Goal: Check status: Check status

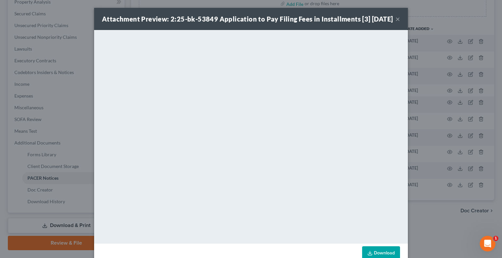
click at [395, 23] on button "×" at bounding box center [397, 19] width 5 height 8
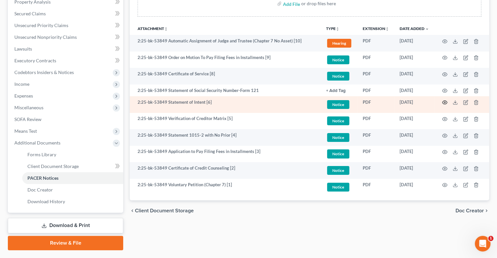
click at [443, 101] on icon "button" at bounding box center [444, 102] width 5 height 5
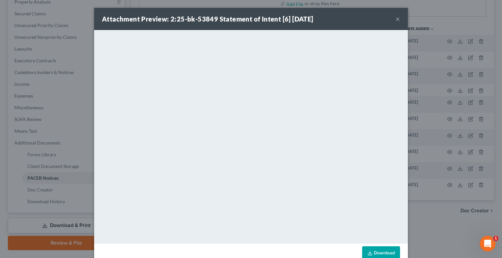
click at [392, 20] on div "Attachment Preview: 2:25-bk-53849 Statement of Intent [6] 09/03/2025 ×" at bounding box center [250, 19] width 313 height 22
click at [395, 18] on button "×" at bounding box center [397, 19] width 5 height 8
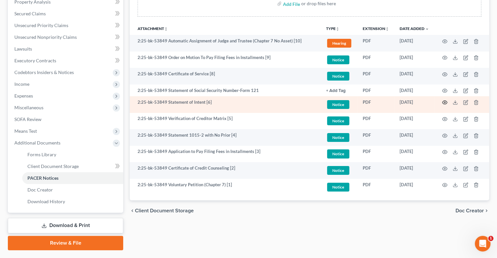
click at [446, 102] on icon "button" at bounding box center [444, 102] width 5 height 5
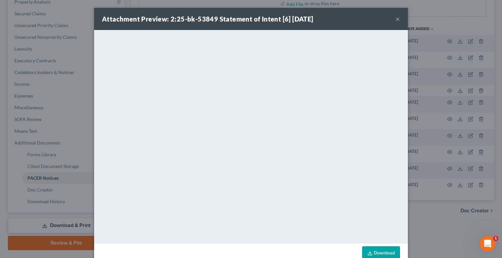
click at [395, 21] on button "×" at bounding box center [397, 19] width 5 height 8
